Goal: Task Accomplishment & Management: Use online tool/utility

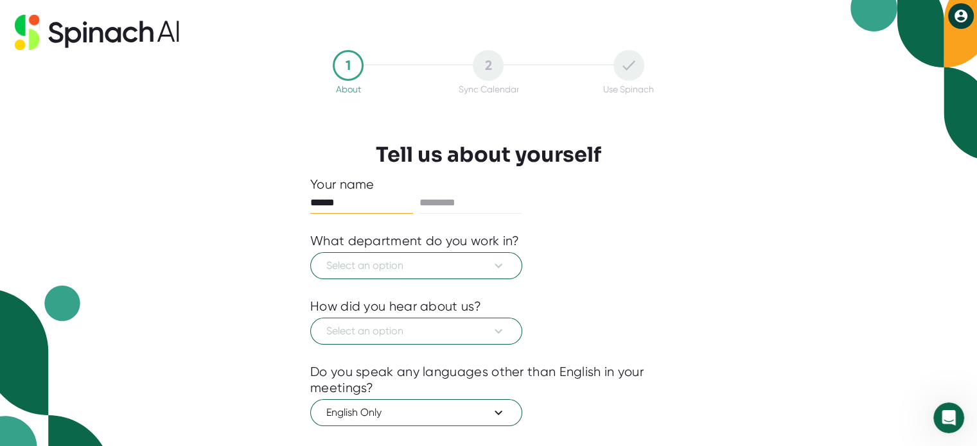
type input "******"
type input "*****"
click at [499, 268] on icon at bounding box center [498, 265] width 15 height 15
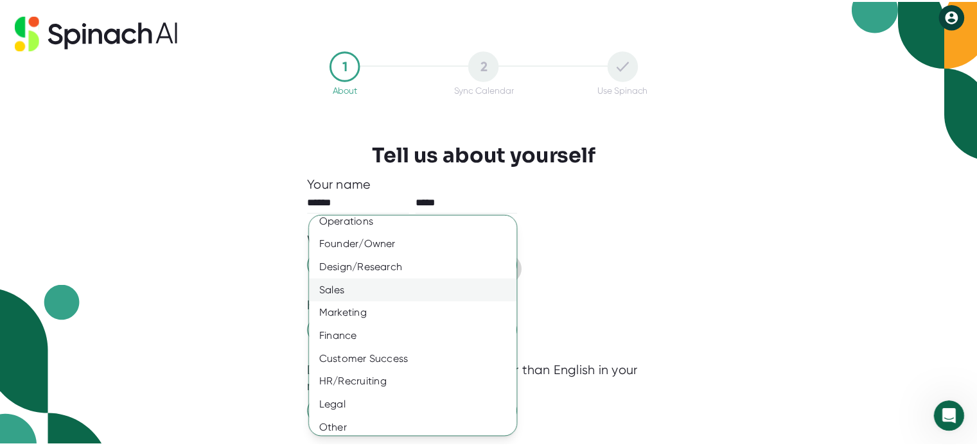
scroll to position [83, 0]
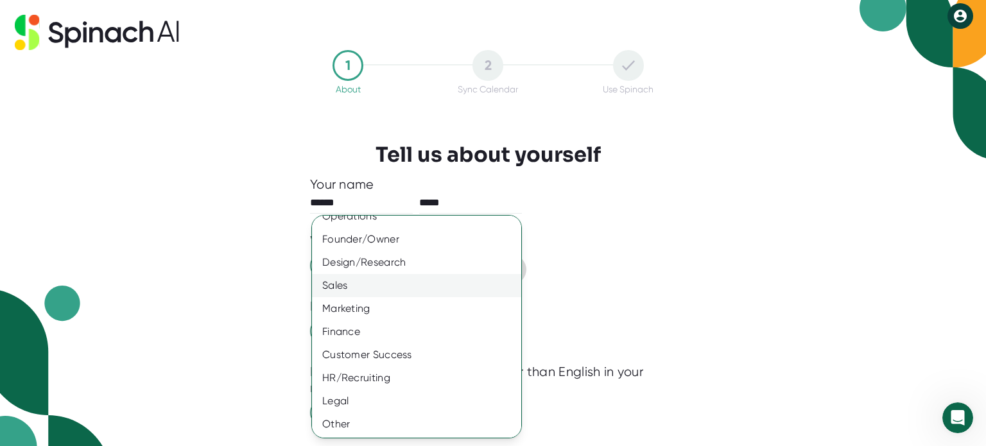
click at [359, 287] on div "Sales" at bounding box center [421, 285] width 219 height 23
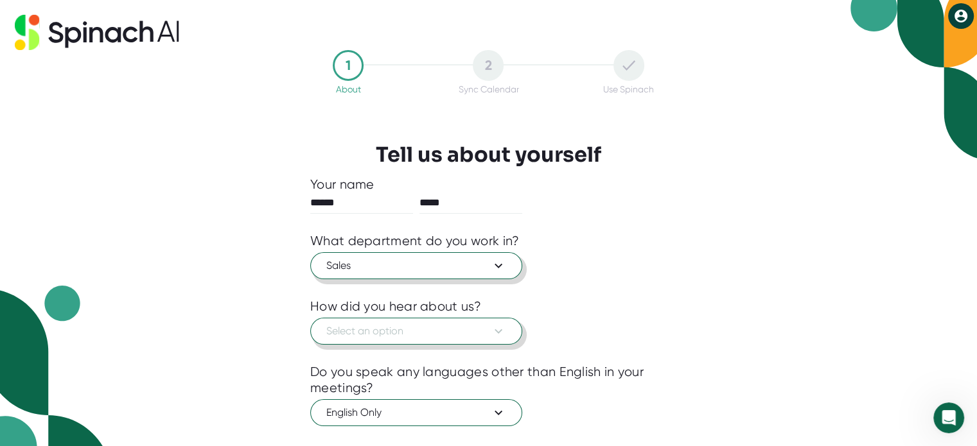
click at [360, 333] on span "Select an option" at bounding box center [416, 331] width 180 height 15
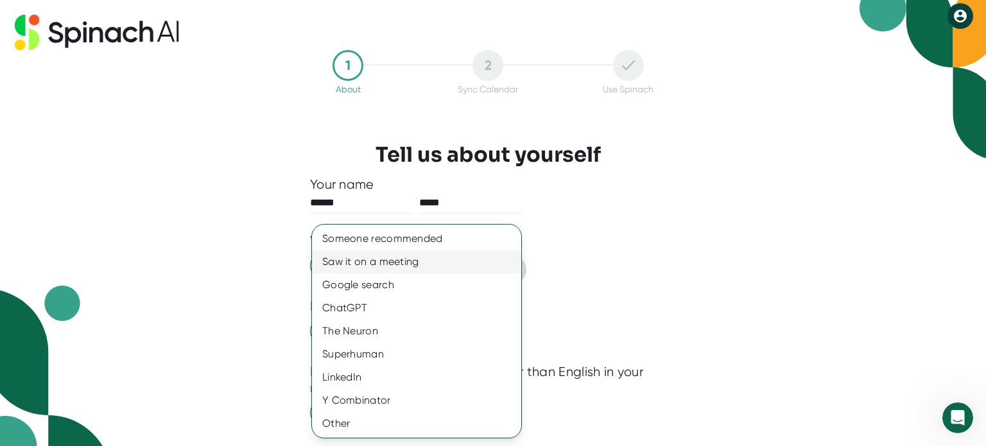
click at [361, 265] on div "Saw it on a meeting" at bounding box center [416, 261] width 209 height 23
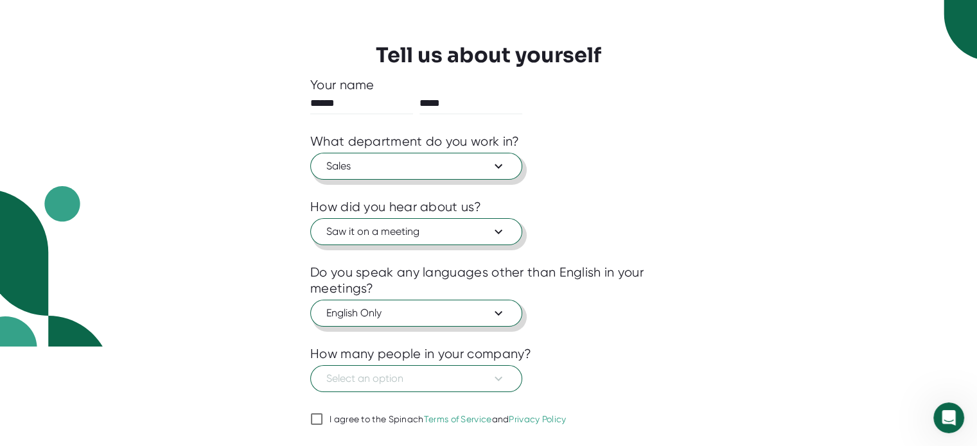
scroll to position [134, 0]
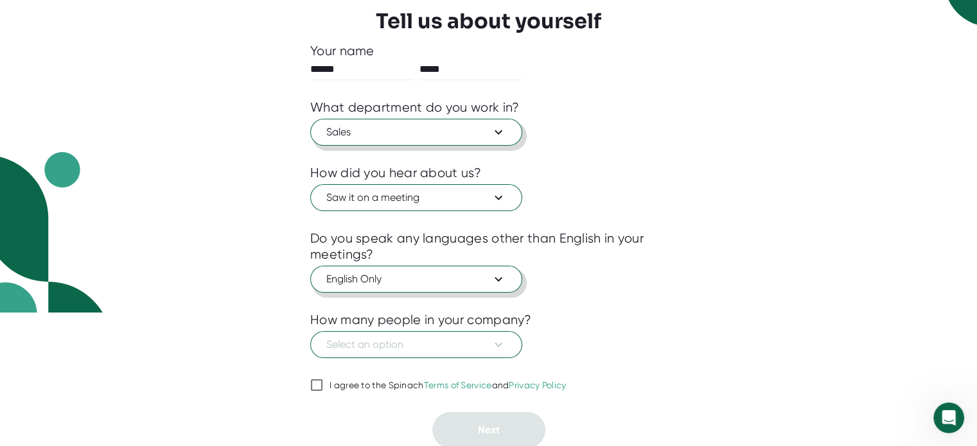
click at [376, 272] on span "English Only" at bounding box center [416, 279] width 180 height 15
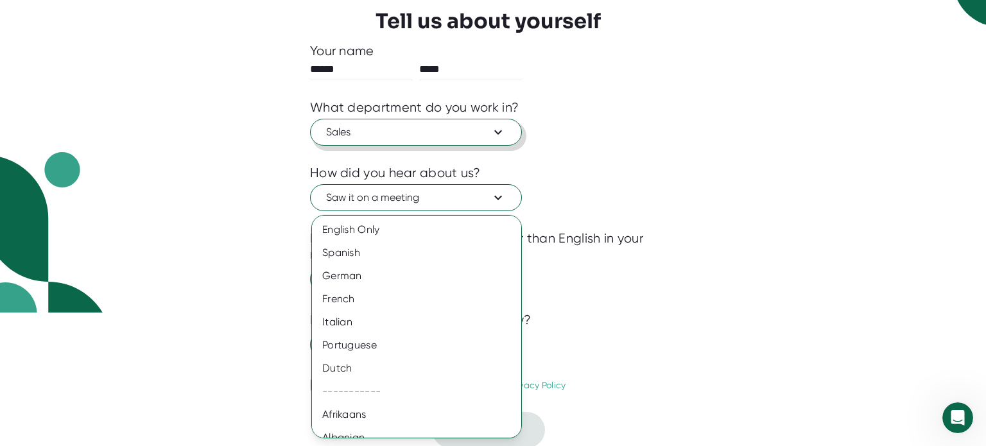
click at [714, 290] on div at bounding box center [493, 223] width 986 height 446
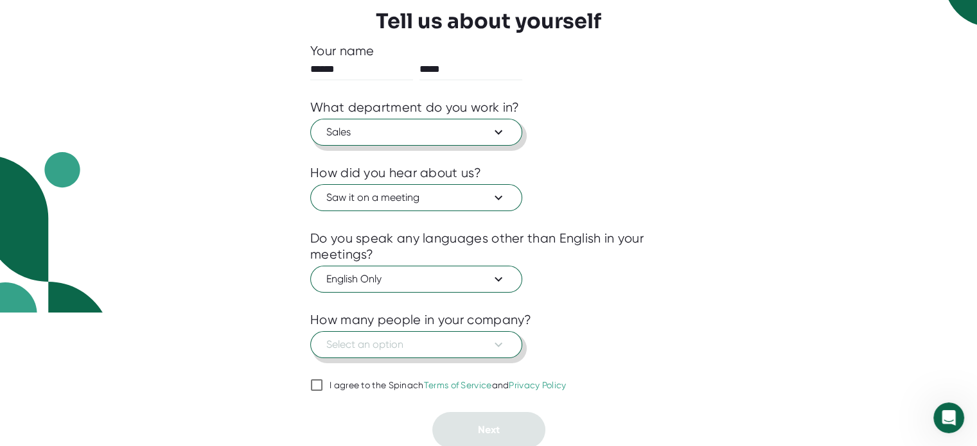
click at [416, 346] on span "Select an option" at bounding box center [416, 344] width 180 height 15
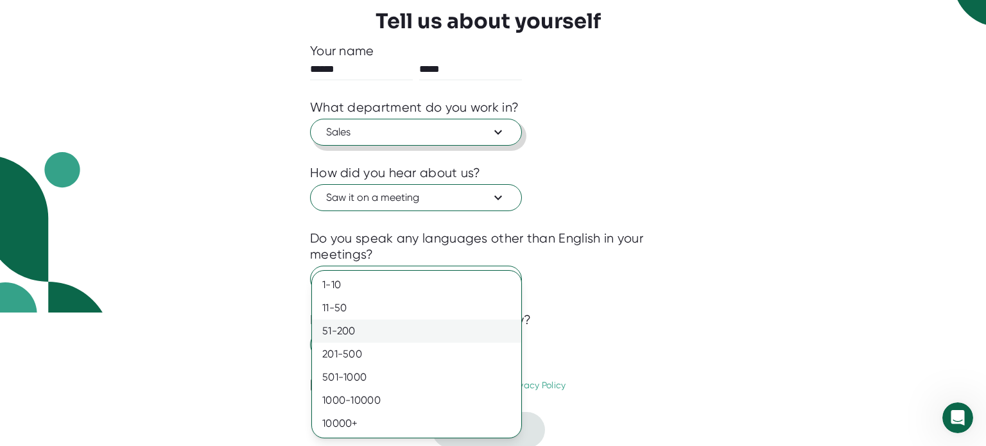
click at [414, 335] on div "51-200" at bounding box center [416, 331] width 209 height 23
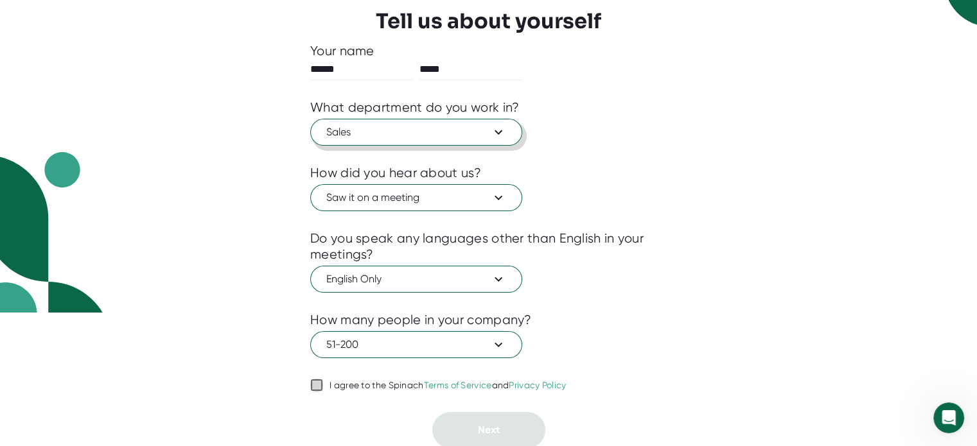
click at [322, 380] on input "I agree to the Spinach Terms of Service and Privacy Policy" at bounding box center [316, 385] width 13 height 15
checkbox input "true"
click at [465, 413] on button "Next" at bounding box center [488, 430] width 113 height 36
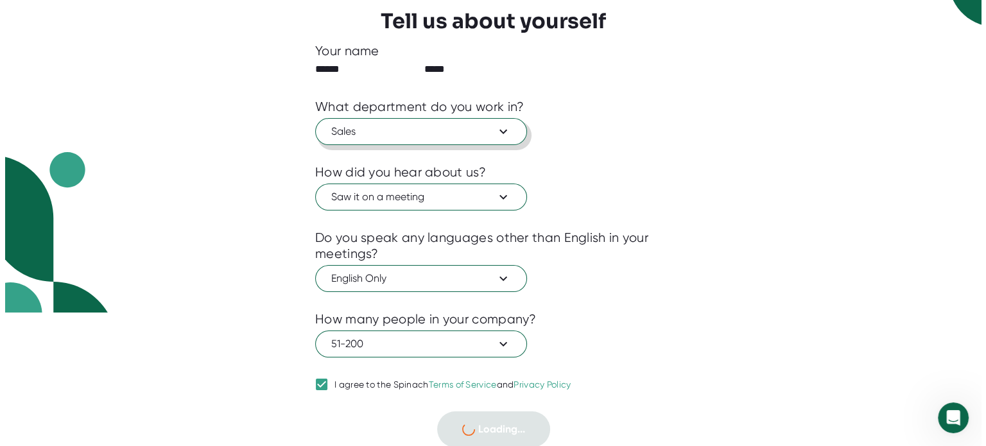
scroll to position [0, 0]
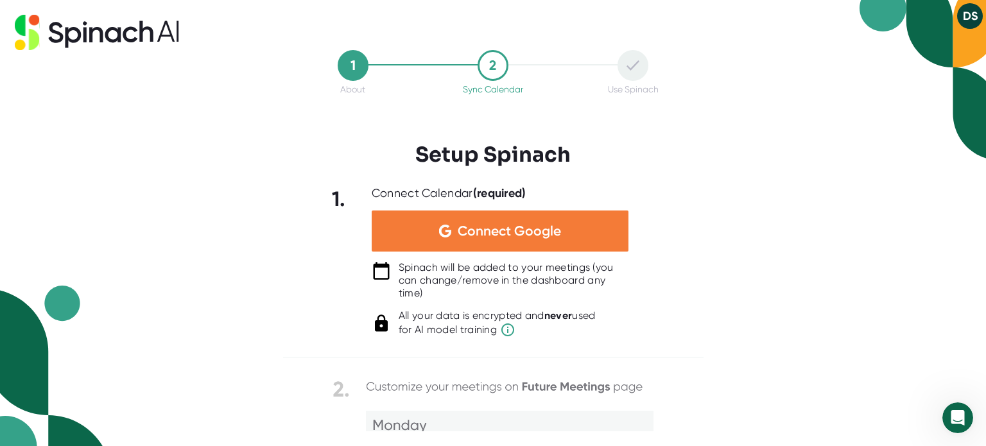
click at [511, 231] on span "Connect Google" at bounding box center [509, 231] width 103 height 13
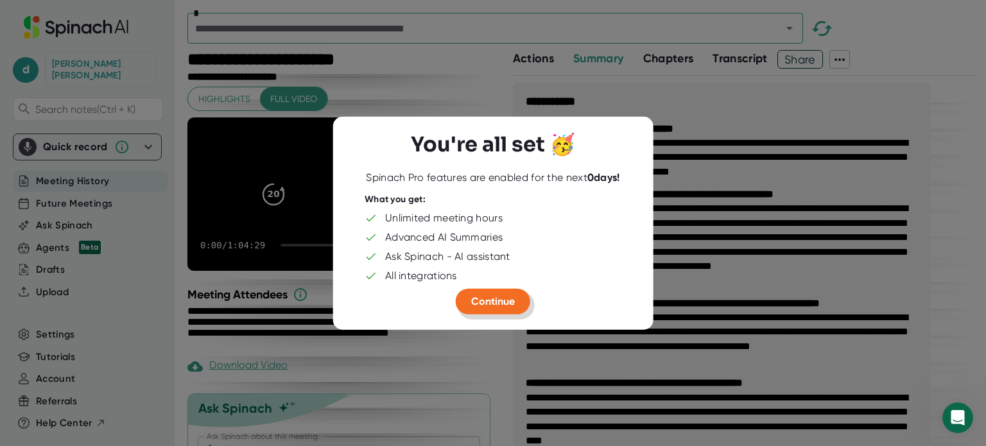
click at [491, 297] on span "Continue" at bounding box center [493, 301] width 44 height 12
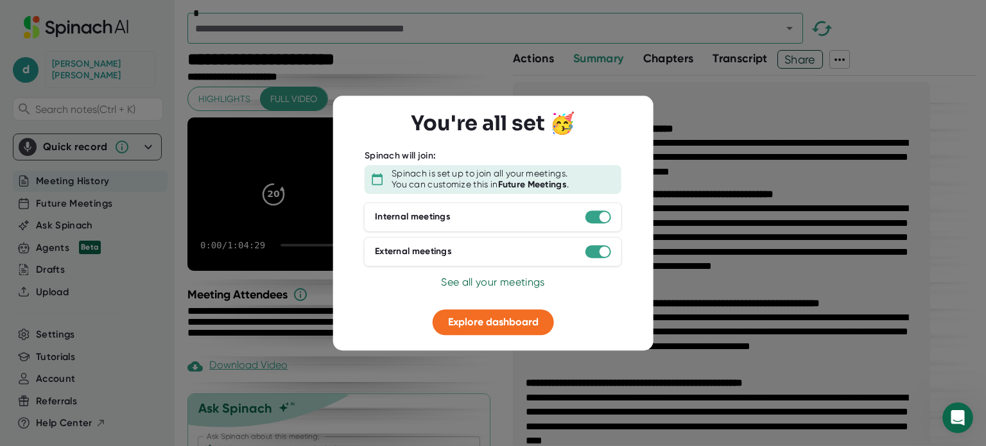
click at [496, 281] on span "See all your meetings" at bounding box center [492, 282] width 103 height 12
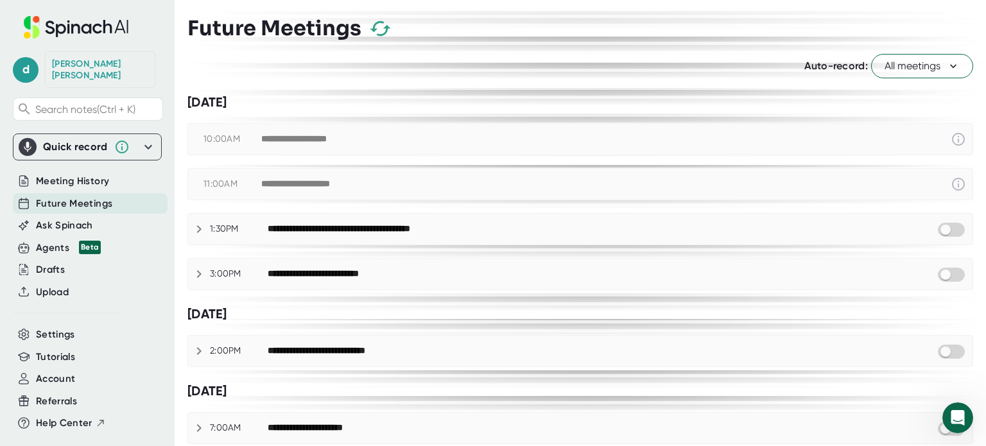
click at [300, 183] on div "**********" at bounding box center [312, 185] width 102 height 12
click at [51, 174] on span "Meeting History" at bounding box center [72, 181] width 73 height 15
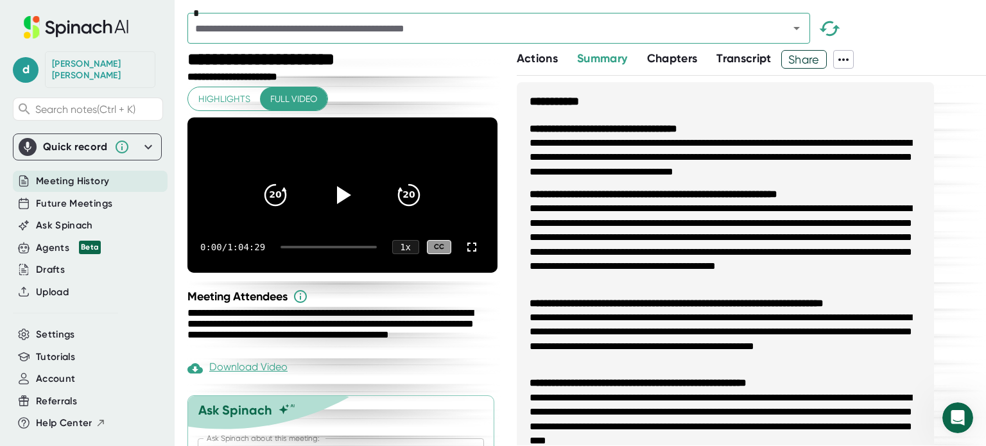
click at [845, 62] on icon at bounding box center [843, 59] width 15 height 15
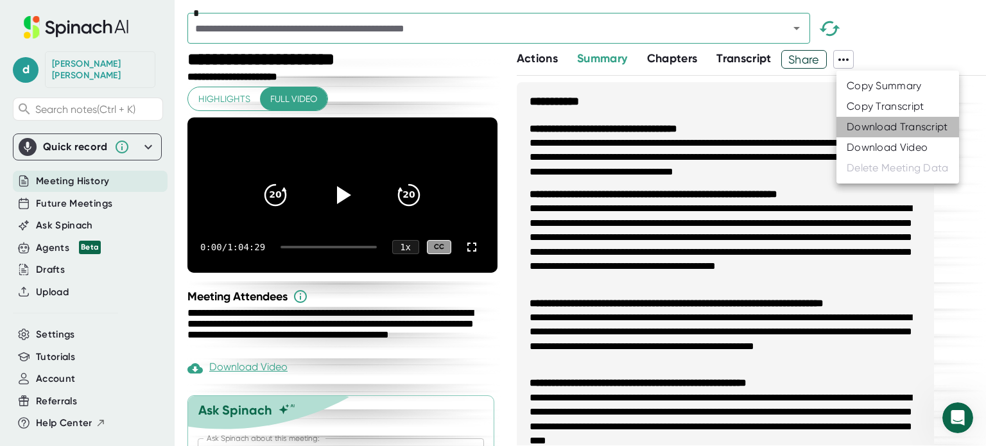
click at [868, 126] on div "Download Transcript" at bounding box center [897, 127] width 101 height 13
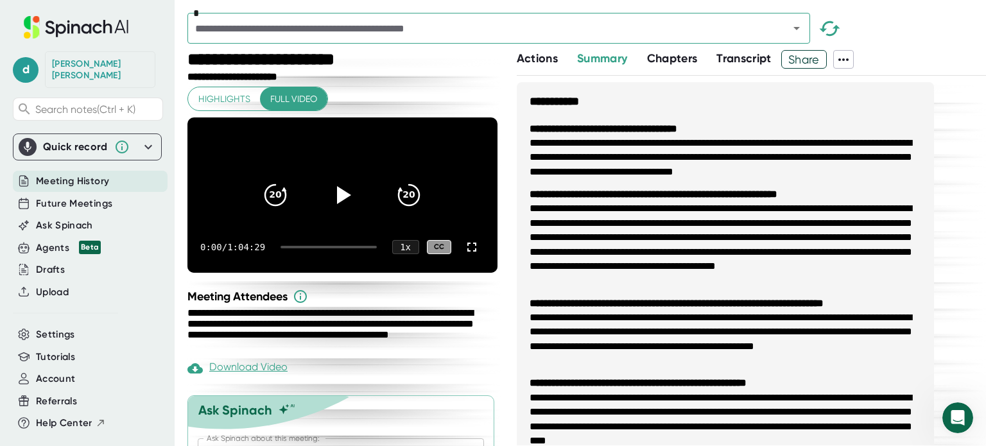
click at [584, 59] on span "Summary" at bounding box center [602, 58] width 50 height 14
click at [846, 57] on icon at bounding box center [843, 59] width 15 height 15
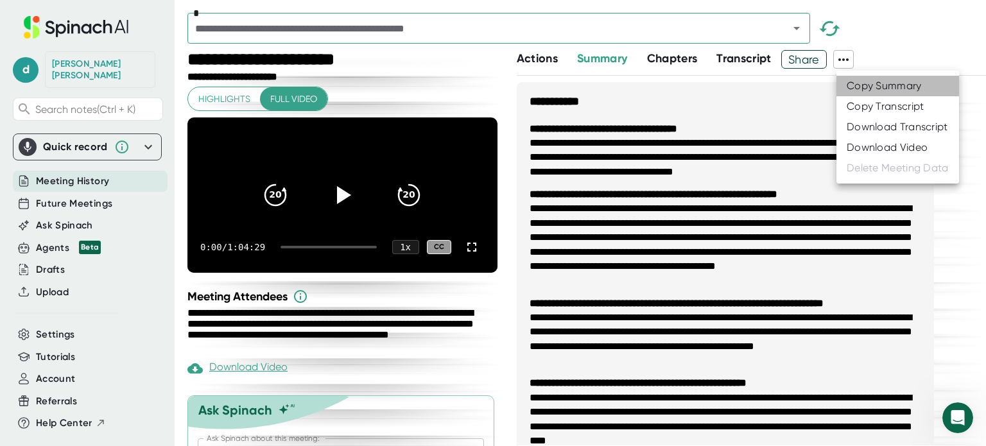
click at [887, 89] on div "Copy Summary" at bounding box center [884, 86] width 75 height 13
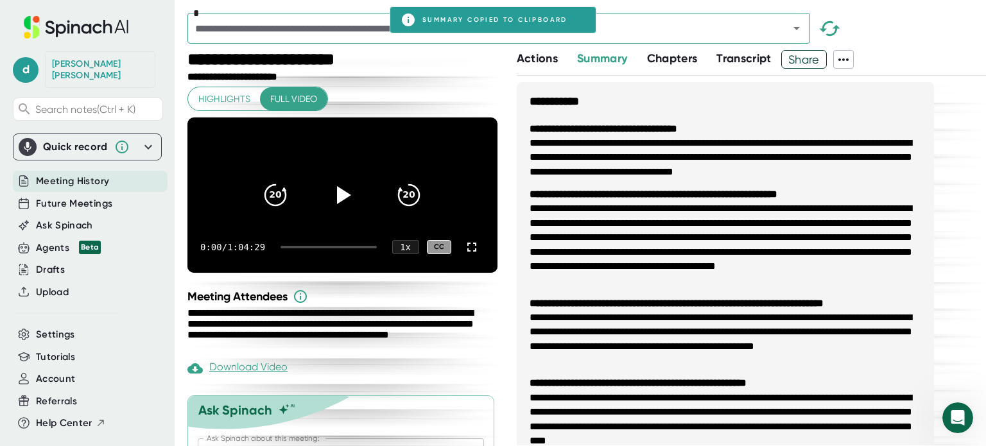
click at [148, 135] on div "Quick record Include tab audio Start Recording" at bounding box center [87, 147] width 149 height 27
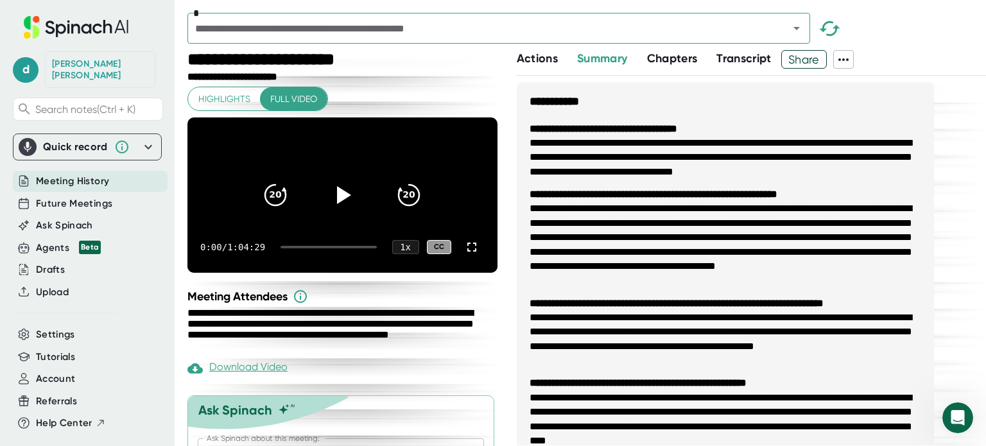
click at [142, 139] on icon at bounding box center [148, 146] width 15 height 15
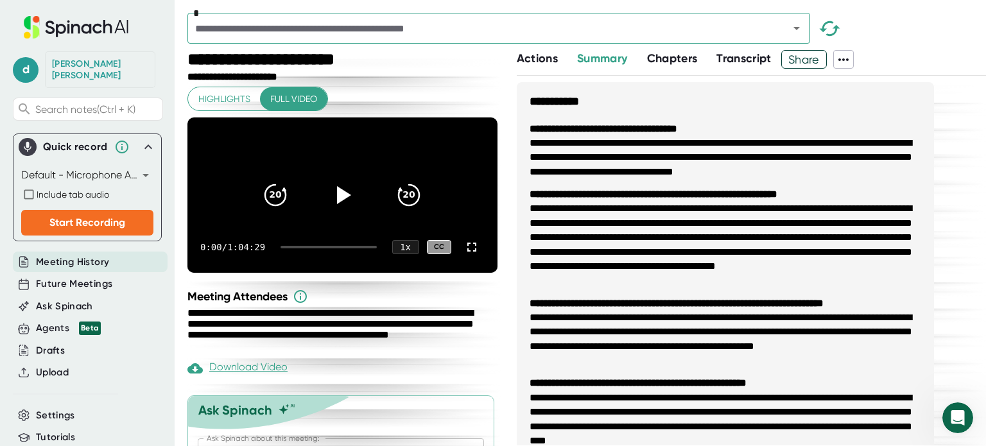
click at [73, 68] on div "[PERSON_NAME]" at bounding box center [100, 69] width 96 height 22
click at [69, 65] on div "[PERSON_NAME]" at bounding box center [100, 69] width 96 height 22
click at [8, 59] on div "d [PERSON_NAME] Search notes (Ctrl + K) Quick record Default - Microphone Array…" at bounding box center [87, 236] width 175 height 472
click at [55, 23] on icon at bounding box center [75, 27] width 171 height 22
click at [53, 33] on icon at bounding box center [75, 27] width 171 height 22
